Goal: Entertainment & Leisure: Consume media (video, audio)

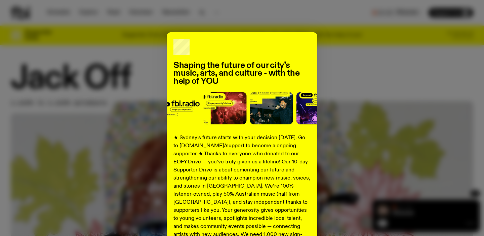
click at [134, 43] on div "Shaping the future of our city’s music, arts, and culture - with the help of YO…" at bounding box center [242, 170] width 462 height 276
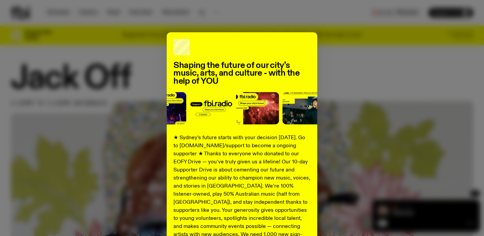
click at [67, 32] on div "Shaping the future of our city’s music, arts, and culture - with the help of YO…" at bounding box center [242, 118] width 484 height 236
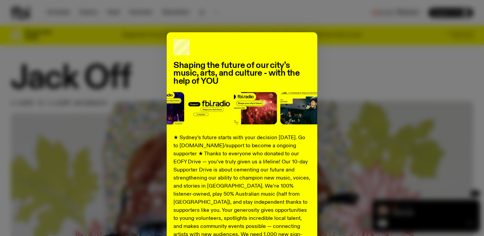
scroll to position [96, 0]
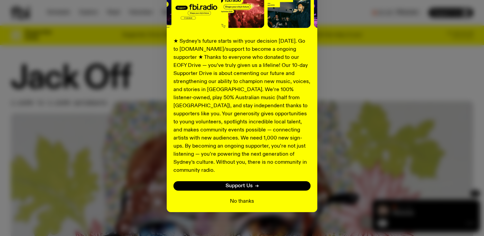
click at [240, 197] on button "No thanks" at bounding box center [242, 201] width 24 height 8
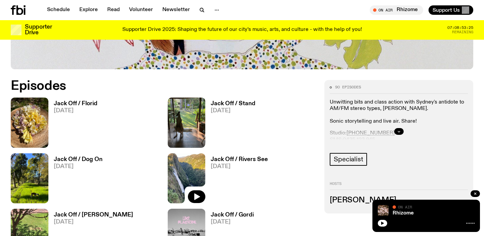
scroll to position [283, 0]
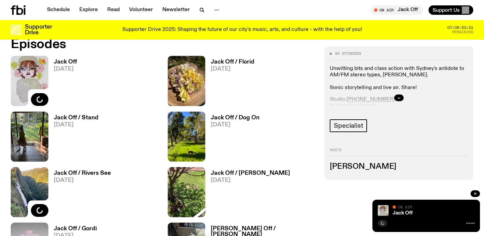
scroll to position [320, 0]
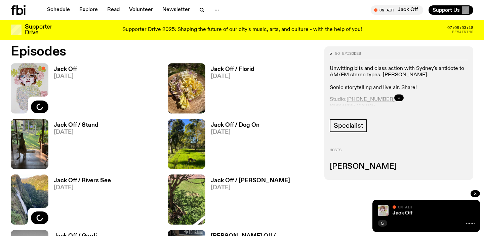
click at [57, 71] on h3 "Jack Off" at bounding box center [65, 69] width 23 height 6
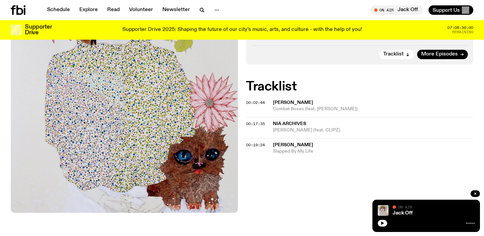
scroll to position [226, 0]
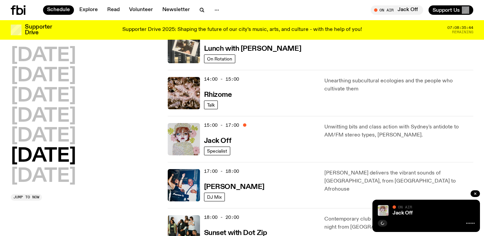
scroll to position [266, 0]
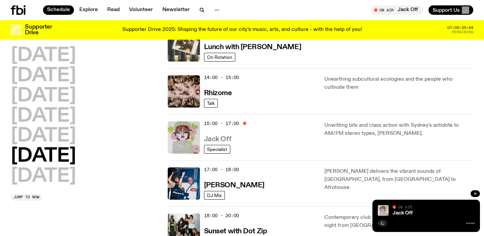
click at [218, 140] on h3 "Jack Off" at bounding box center [217, 139] width 27 height 7
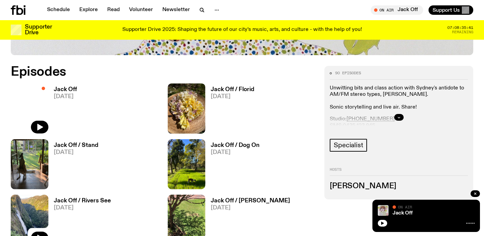
scroll to position [306, 0]
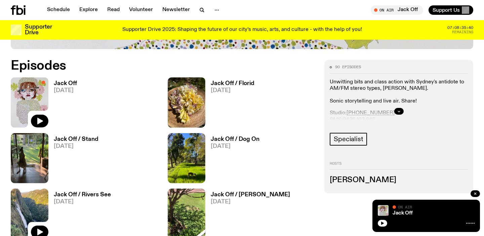
click at [64, 82] on h3 "Jack Off" at bounding box center [65, 84] width 23 height 6
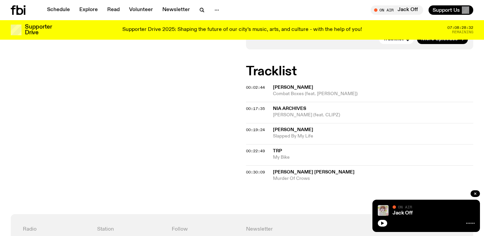
scroll to position [235, 0]
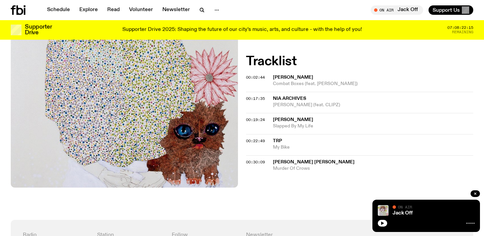
scroll to position [246, 0]
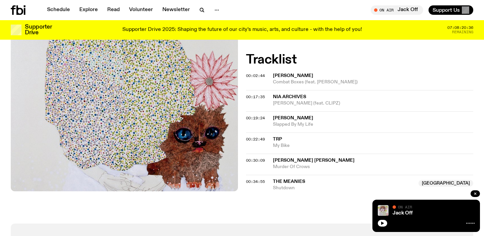
click at [287, 81] on span "Combat Boxes (feat. [PERSON_NAME])" at bounding box center [373, 82] width 200 height 6
click at [281, 97] on span "Nia Archives" at bounding box center [289, 96] width 33 height 5
click at [288, 118] on span "[PERSON_NAME]" at bounding box center [293, 118] width 40 height 5
click at [278, 141] on span "TRP" at bounding box center [277, 139] width 9 height 5
click at [295, 164] on span "Murder Of Crows" at bounding box center [373, 167] width 200 height 6
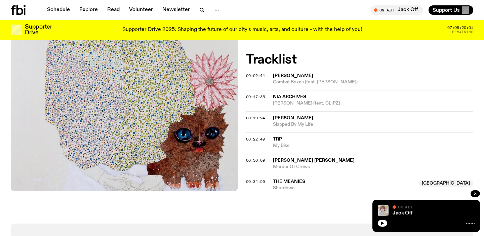
click at [289, 182] on span "The Meanies" at bounding box center [289, 181] width 32 height 5
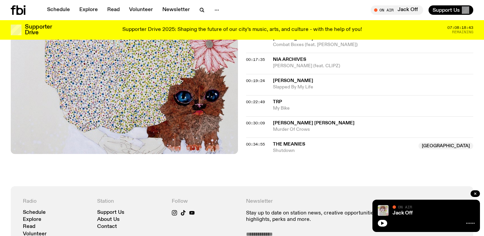
scroll to position [282, 0]
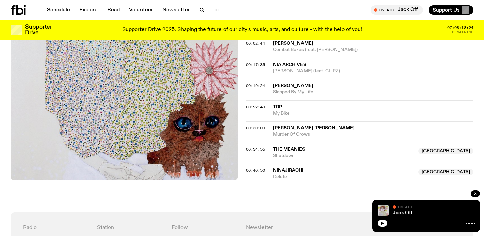
scroll to position [278, 0]
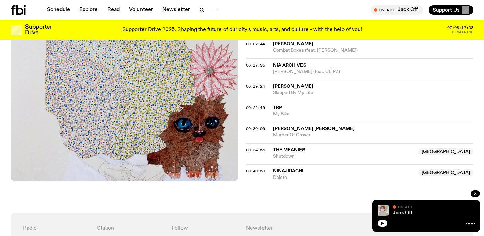
click at [284, 169] on span "Ninajirachi" at bounding box center [288, 171] width 31 height 5
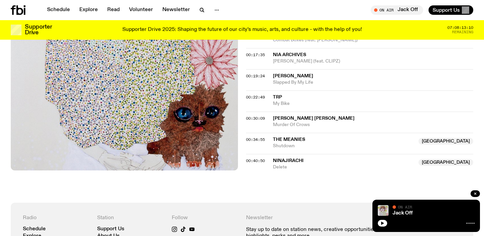
scroll to position [307, 0]
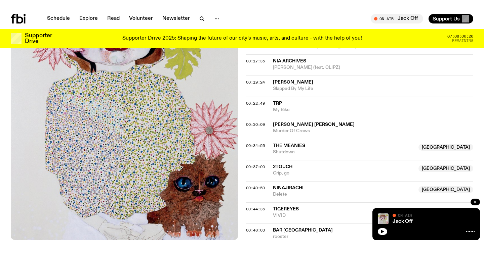
scroll to position [319, 0]
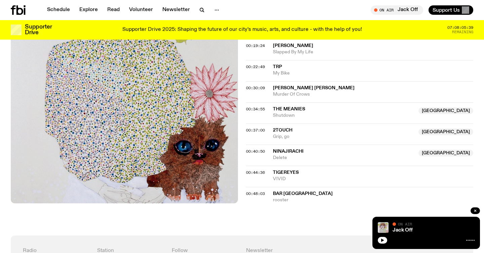
click at [321, 7] on div "On Air Jack Off Tune in live Support Us" at bounding box center [358, 9] width 228 height 9
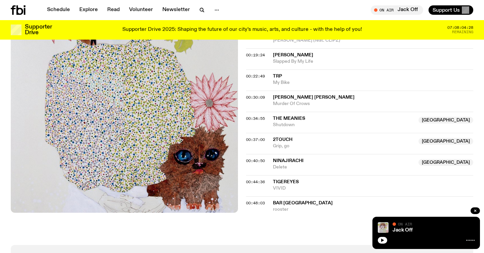
scroll to position [308, 0]
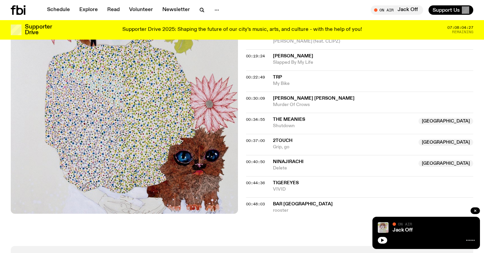
click at [280, 143] on span "2touch" at bounding box center [282, 140] width 19 height 5
click at [280, 185] on span "TigerEyes" at bounding box center [286, 183] width 26 height 5
click at [279, 204] on span "bar [GEOGRAPHIC_DATA]" at bounding box center [303, 204] width 60 height 5
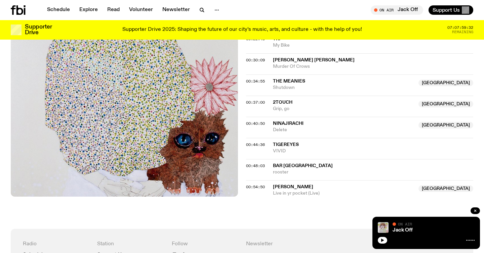
scroll to position [348, 0]
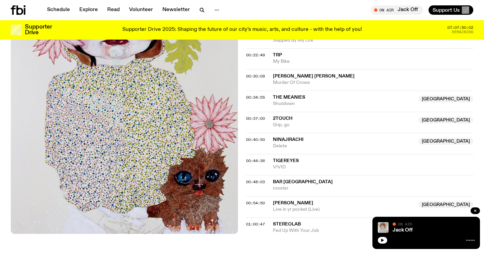
scroll to position [330, 0]
click at [289, 203] on span "[PERSON_NAME]" at bounding box center [293, 203] width 40 height 5
click at [290, 222] on span "Stereolab" at bounding box center [287, 224] width 28 height 5
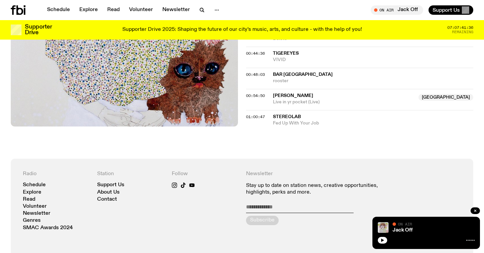
scroll to position [435, 0]
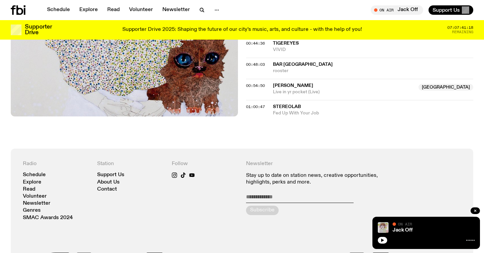
scroll to position [449, 0]
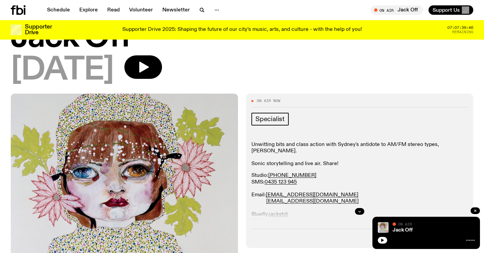
scroll to position [36, 0]
click at [363, 212] on button "button" at bounding box center [359, 212] width 9 height 7
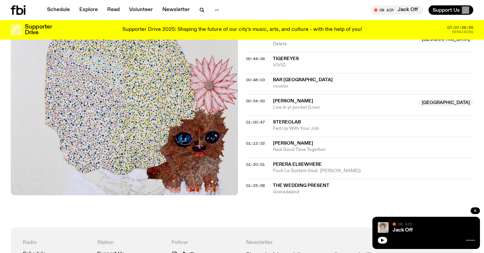
scroll to position [582, 0]
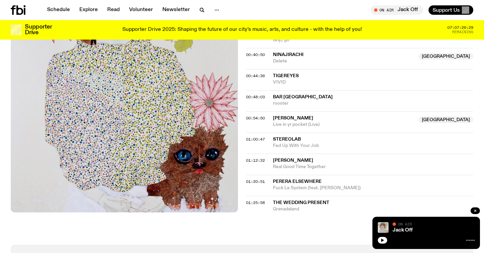
click at [280, 162] on span "[PERSON_NAME]" at bounding box center [293, 160] width 40 height 5
click at [291, 183] on span "Perera Elsewhere" at bounding box center [297, 181] width 49 height 5
click at [289, 203] on span "The Wedding Present" at bounding box center [301, 202] width 56 height 5
click at [281, 203] on span "The Wedding Present" at bounding box center [301, 202] width 56 height 5
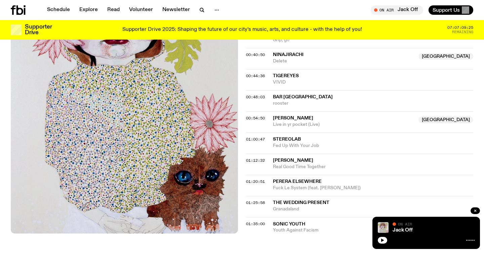
click at [278, 225] on span "Sonic Youth" at bounding box center [289, 224] width 32 height 5
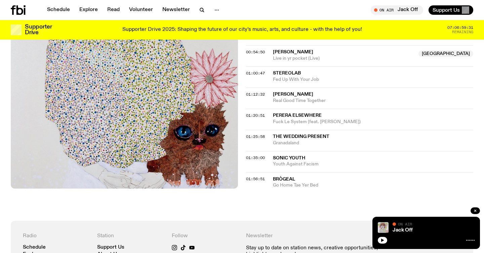
scroll to position [649, 0]
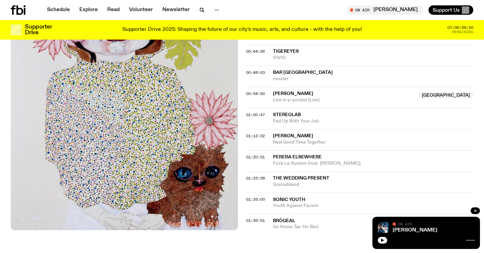
scroll to position [439, 0]
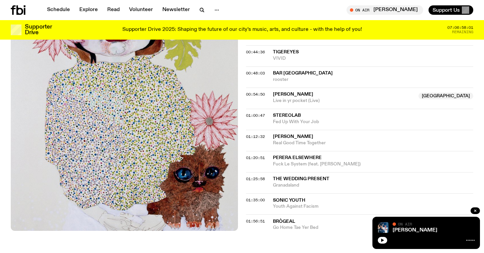
click at [283, 223] on span "Brògeal" at bounding box center [284, 221] width 22 height 5
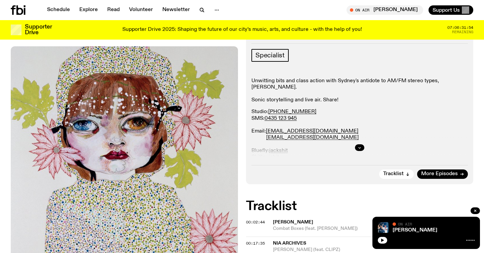
scroll to position [0, 0]
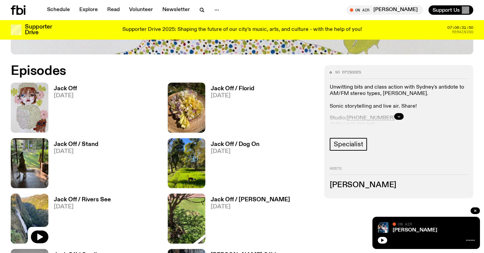
scroll to position [305, 0]
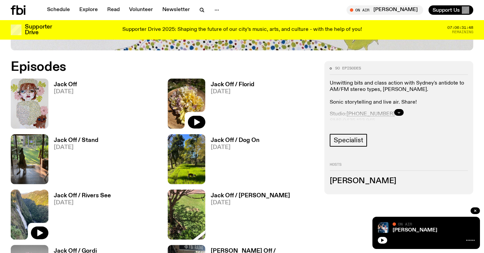
click at [187, 91] on img at bounding box center [187, 104] width 38 height 50
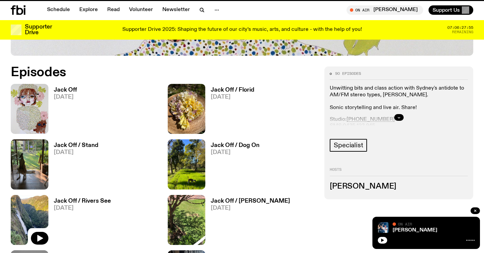
scroll to position [300, 0]
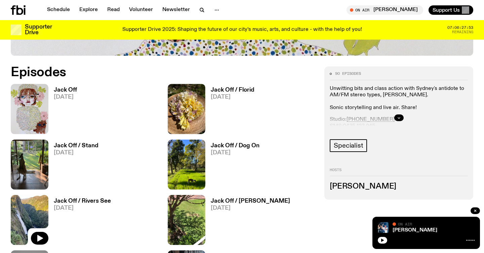
click at [49, 93] on link "Jack Off 20.09.25" at bounding box center [62, 110] width 29 height 47
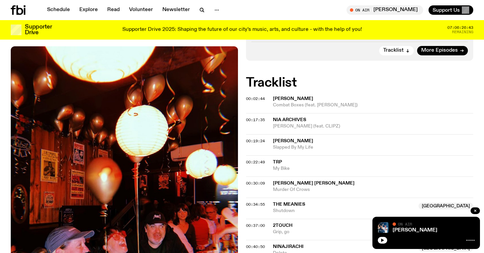
scroll to position [224, 0]
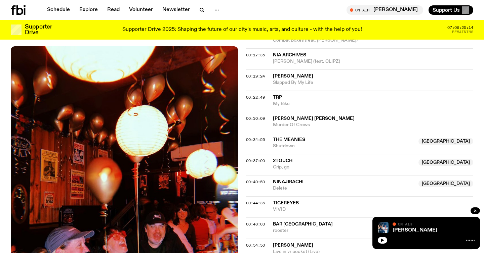
scroll to position [288, 0]
click at [327, 121] on span "[PERSON_NAME] [PERSON_NAME]" at bounding box center [314, 119] width 82 height 5
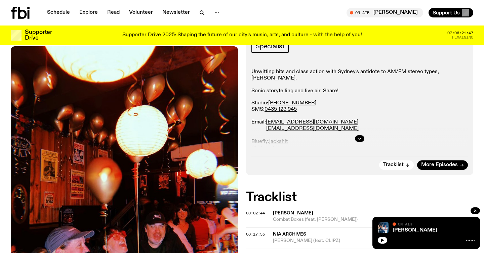
scroll to position [0, 0]
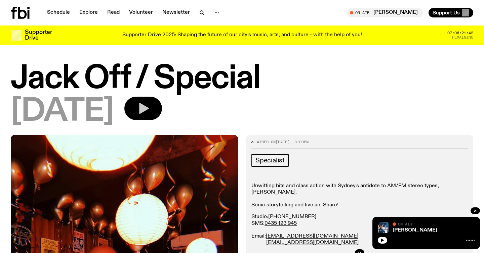
click at [150, 106] on icon "button" at bounding box center [142, 108] width 13 height 13
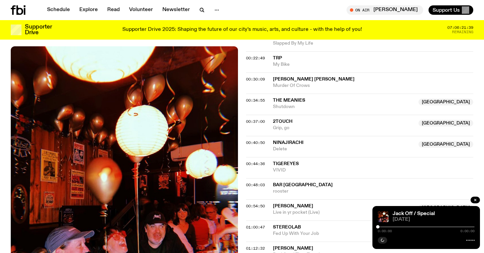
scroll to position [333, 0]
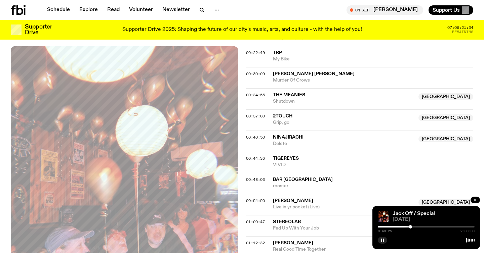
drag, startPoint x: 378, startPoint y: 226, endPoint x: 410, endPoint y: 228, distance: 32.3
click at [410, 228] on div at bounding box center [409, 226] width 3 height 3
click at [407, 228] on div at bounding box center [407, 226] width 3 height 3
click at [410, 228] on div at bounding box center [410, 226] width 3 height 3
drag, startPoint x: 410, startPoint y: 228, endPoint x: 415, endPoint y: 228, distance: 4.4
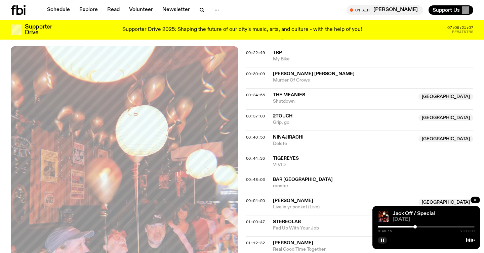
click at [415, 228] on div at bounding box center [414, 226] width 3 height 3
click at [476, 198] on icon "button" at bounding box center [475, 200] width 4 height 4
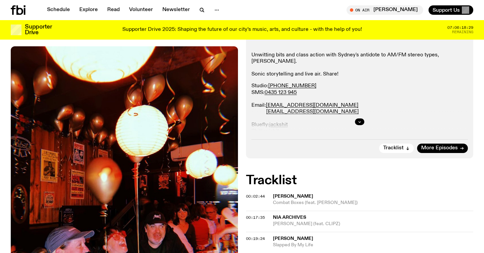
scroll to position [172, 0]
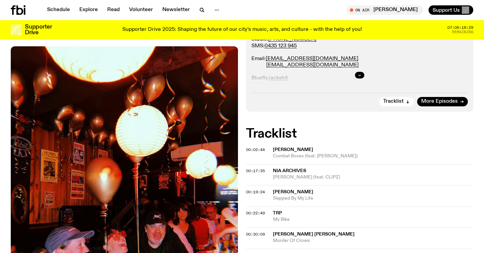
click at [285, 151] on span "[PERSON_NAME]" at bounding box center [293, 149] width 40 height 5
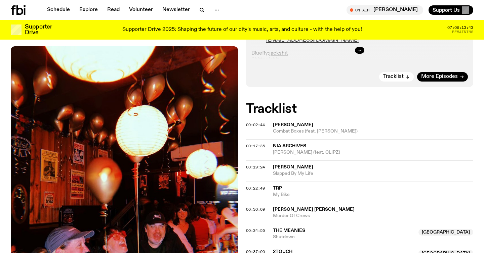
scroll to position [198, 0]
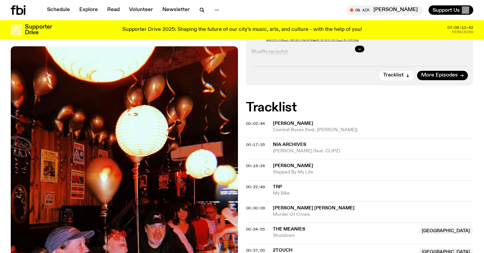
click at [294, 130] on span "Combat Boxes (feat. [PERSON_NAME])" at bounding box center [373, 130] width 200 height 6
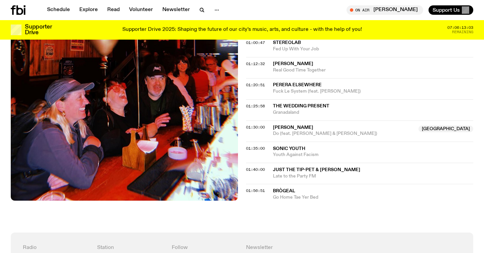
scroll to position [514, 0]
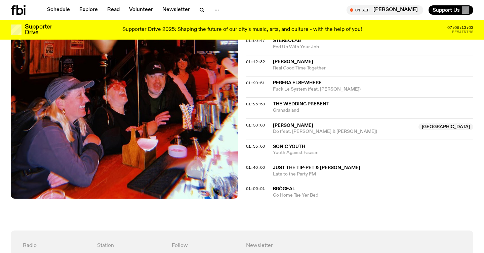
click at [284, 127] on span "[PERSON_NAME]" at bounding box center [293, 125] width 40 height 5
click at [277, 166] on span "Just the Tip-pet & [PERSON_NAME]" at bounding box center [316, 168] width 87 height 5
